Goal: Information Seeking & Learning: Learn about a topic

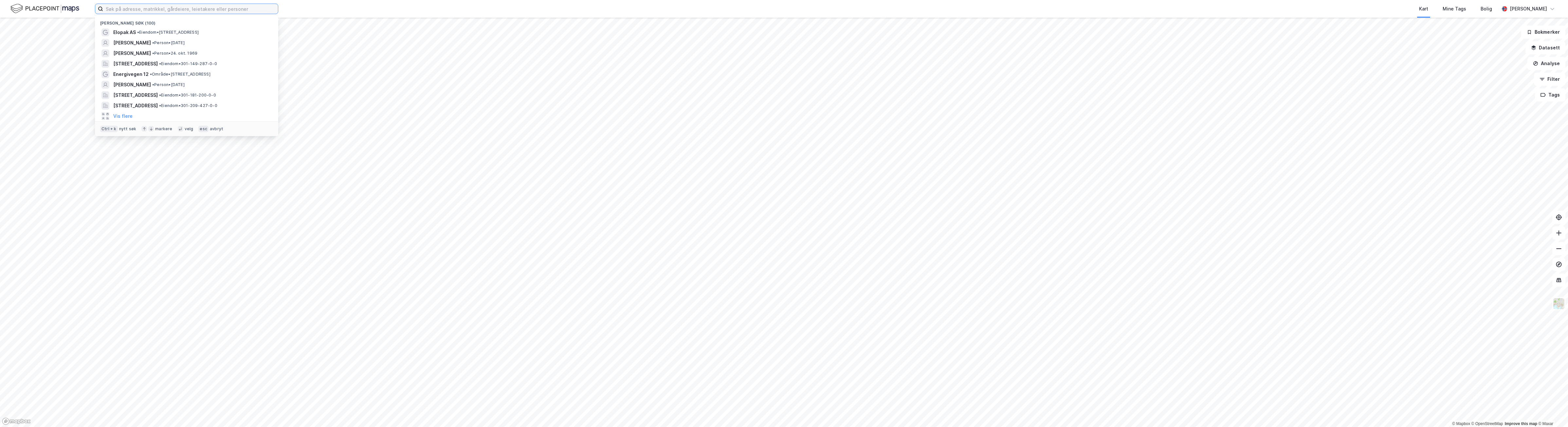
click at [159, 8] on input at bounding box center [190, 9] width 175 height 10
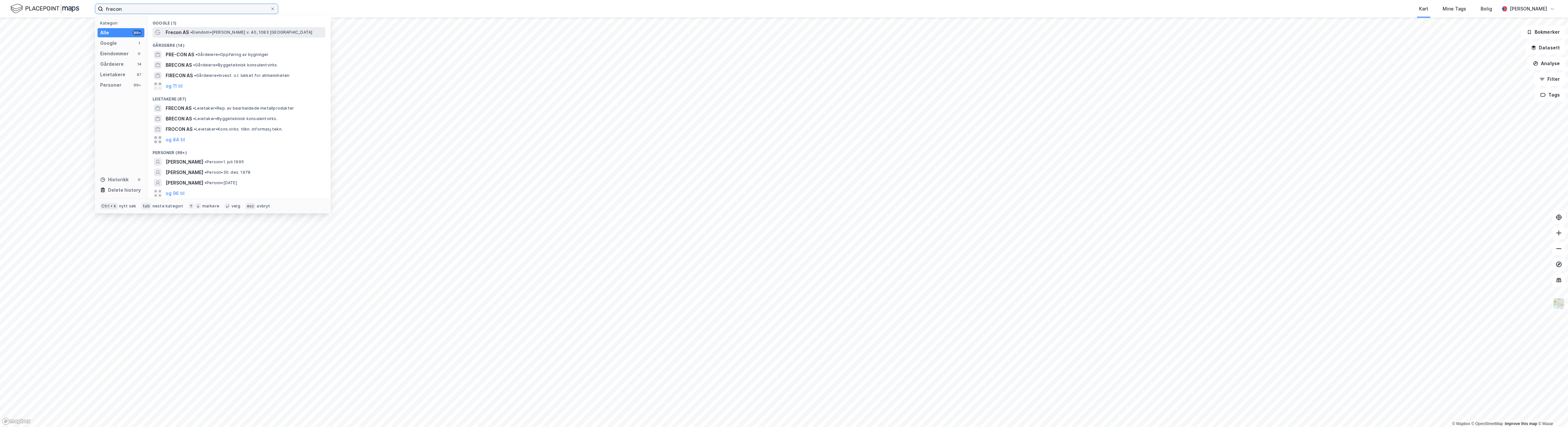
type input "frecon"
click at [247, 30] on span "• Eiendom • [PERSON_NAME] v. 40, 1083 [GEOGRAPHIC_DATA]" at bounding box center [251, 32] width 122 height 5
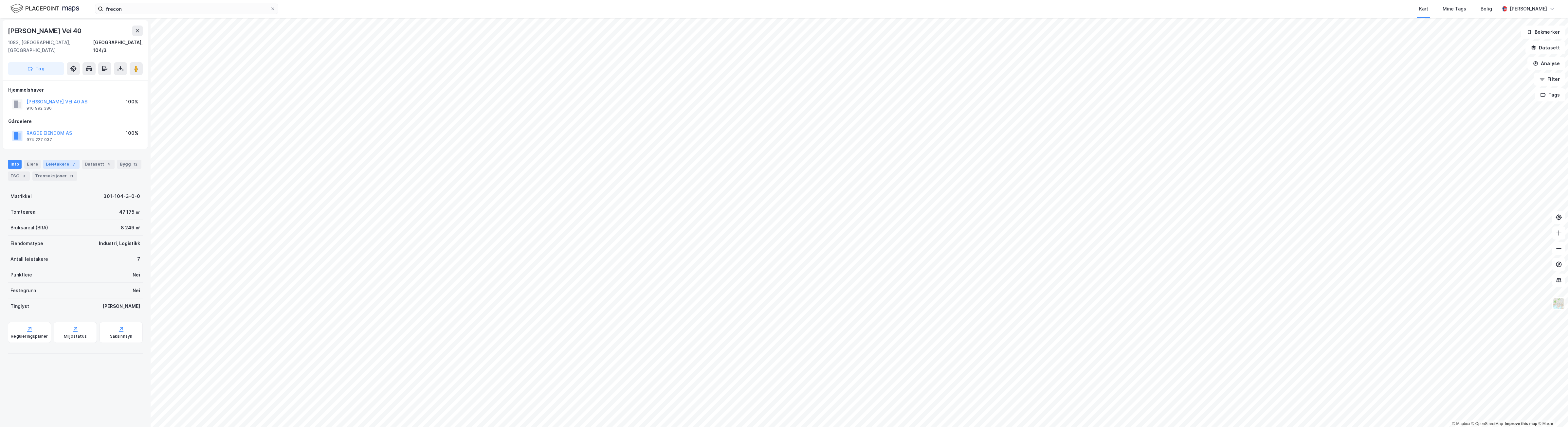
click at [61, 159] on div "Leietakere 7" at bounding box center [61, 164] width 37 height 9
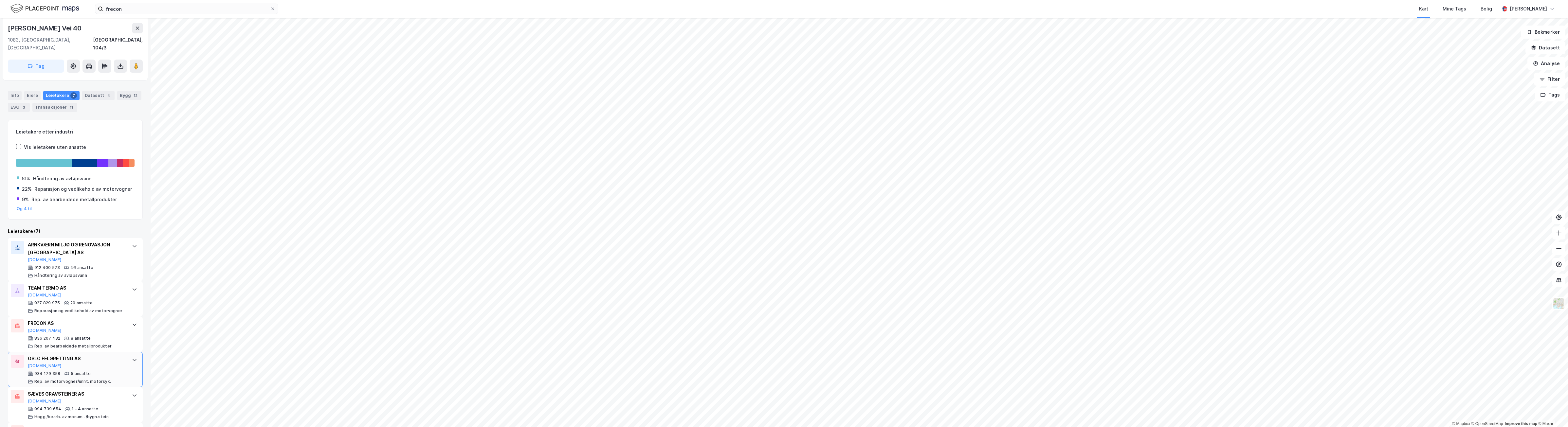
scroll to position [82, 0]
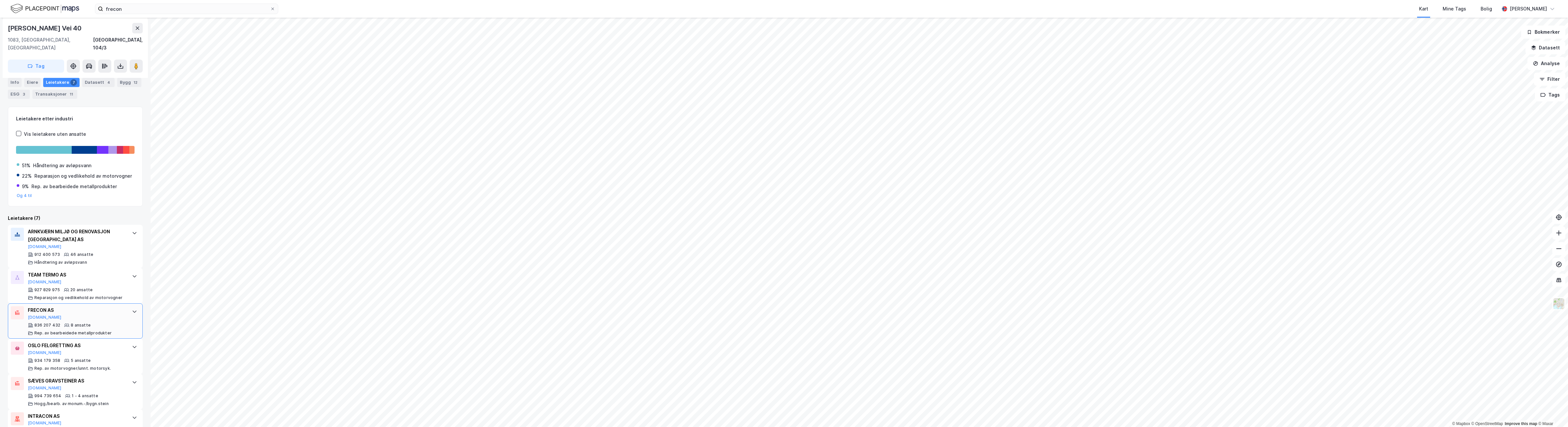
click at [89, 322] on div "836 207 432 8 ansatte Rep. av bearbeidede metallprodukter" at bounding box center [77, 329] width 97 height 13
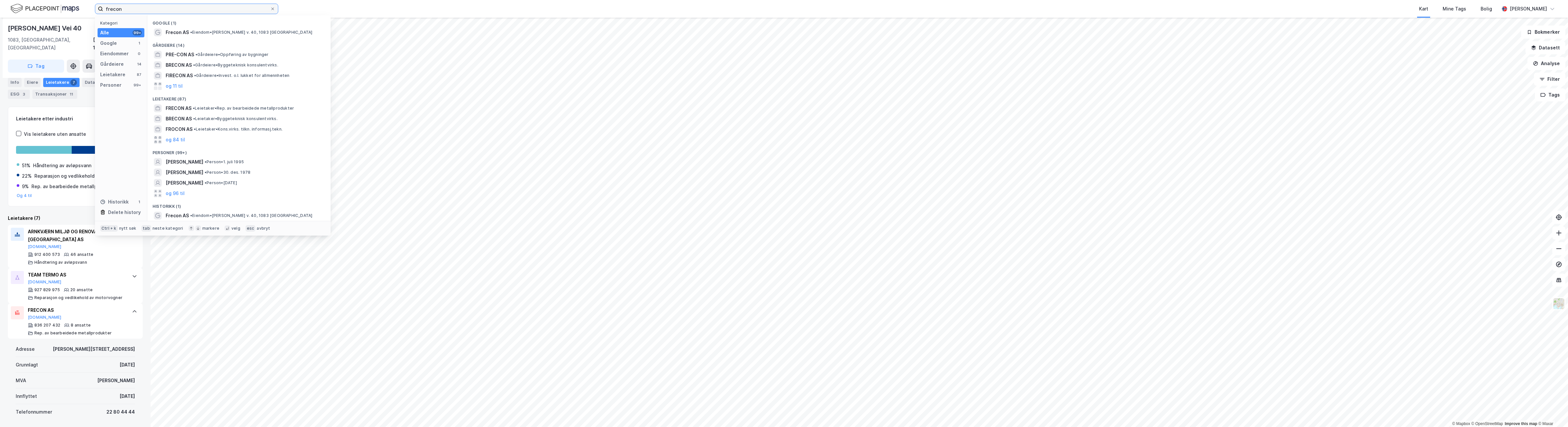
drag, startPoint x: 136, startPoint y: 9, endPoint x: 132, endPoint y: 9, distance: 4.0
click at [132, 9] on input "frecon" at bounding box center [186, 9] width 167 height 10
drag, startPoint x: 85, startPoint y: 5, endPoint x: 76, endPoint y: 4, distance: 9.1
click at [76, 4] on div "frecon Kategori Alle 99+ Google 1 Eiendommer 0 Gårdeiere 14 Leietakere 87 Perso…" at bounding box center [784, 9] width 1568 height 18
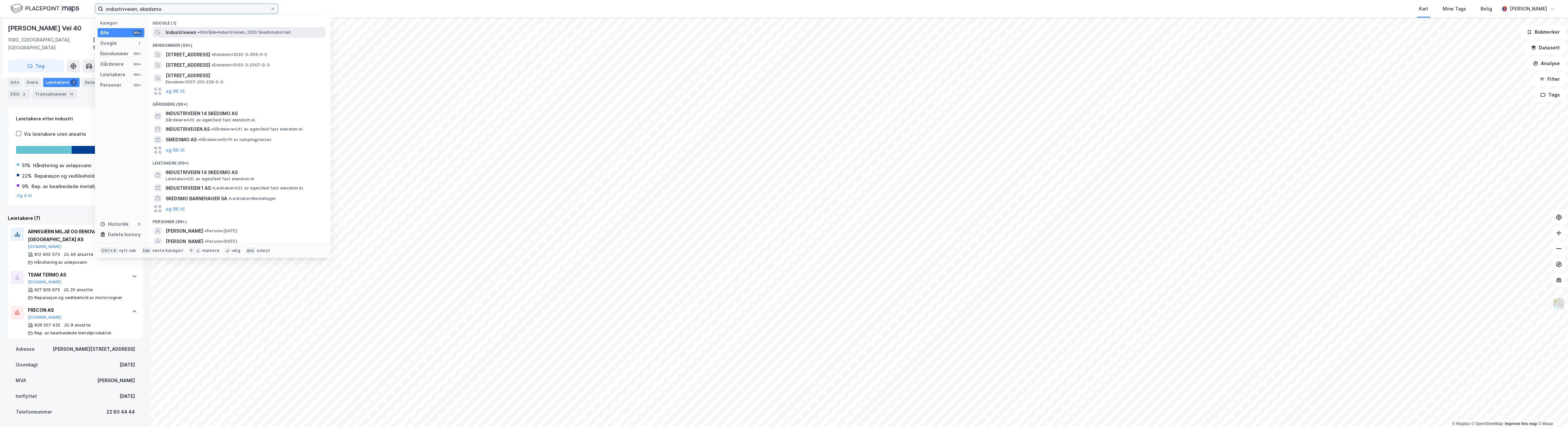
type input "industriveien, skedsmo"
click at [246, 33] on span "• Område • Industriveien, 2020 Skedsmokorset" at bounding box center [244, 32] width 93 height 5
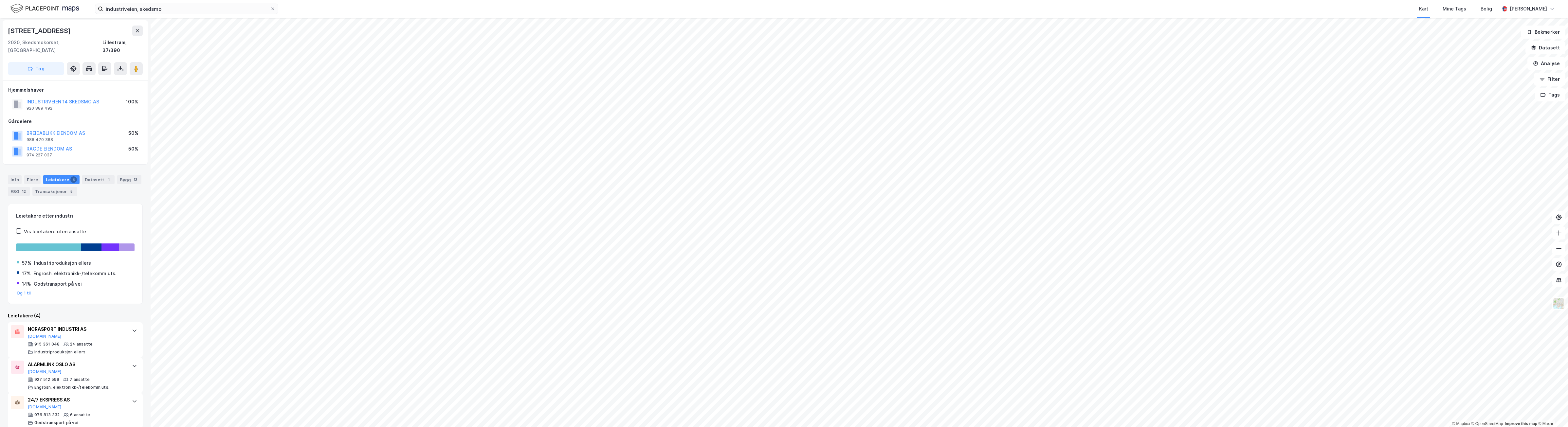
click at [5, 171] on div "Info [PERSON_NAME] 4 Datasett 1 Bygg 13 ESG 12 Transaksjoner 5" at bounding box center [75, 183] width 150 height 32
click at [16, 175] on div "Info" at bounding box center [15, 179] width 14 height 9
